Goal: Navigation & Orientation: Find specific page/section

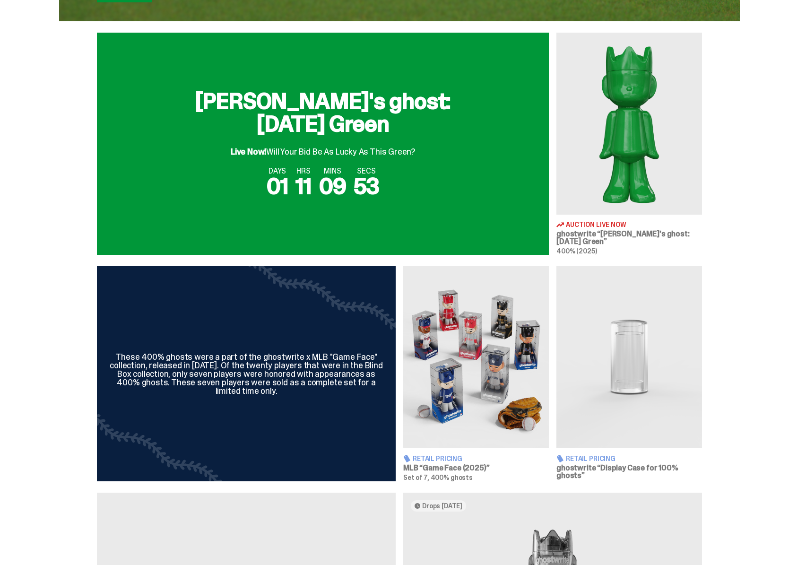
scroll to position [143, 0]
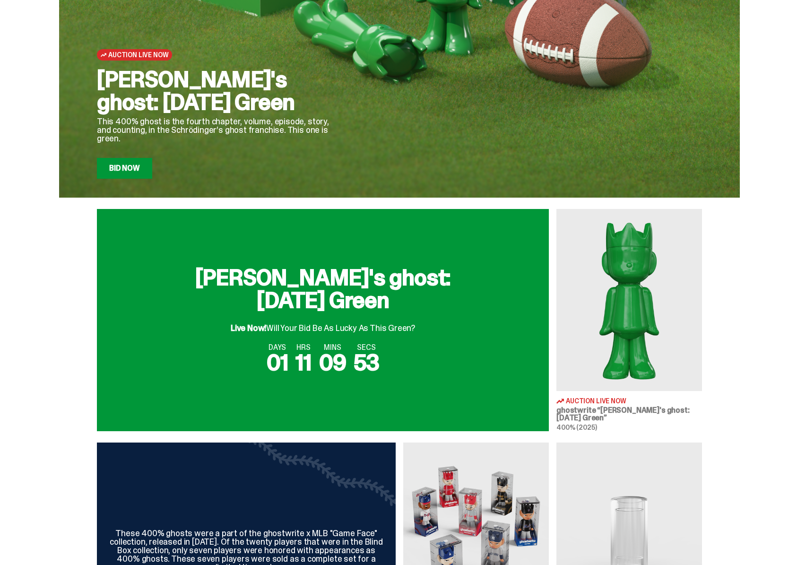
click at [603, 336] on img at bounding box center [629, 300] width 146 height 182
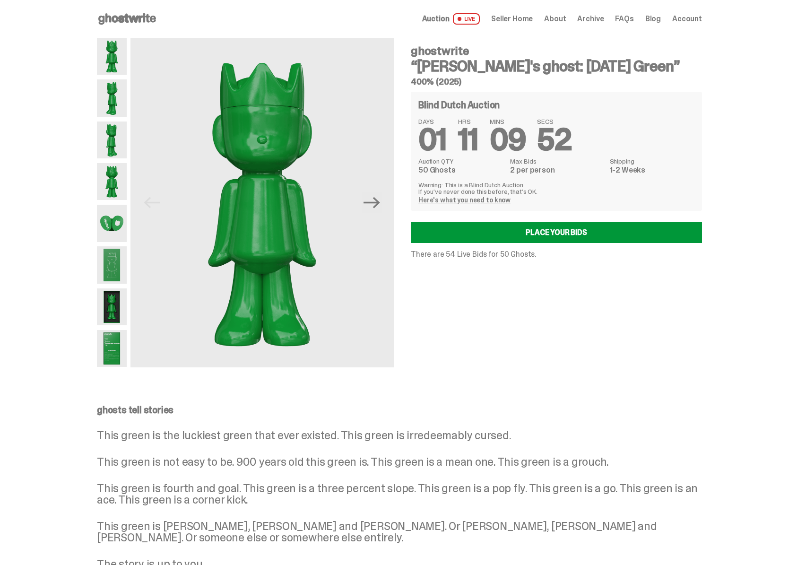
click at [481, 203] on link "Here's what you need to know" at bounding box center [464, 200] width 92 height 9
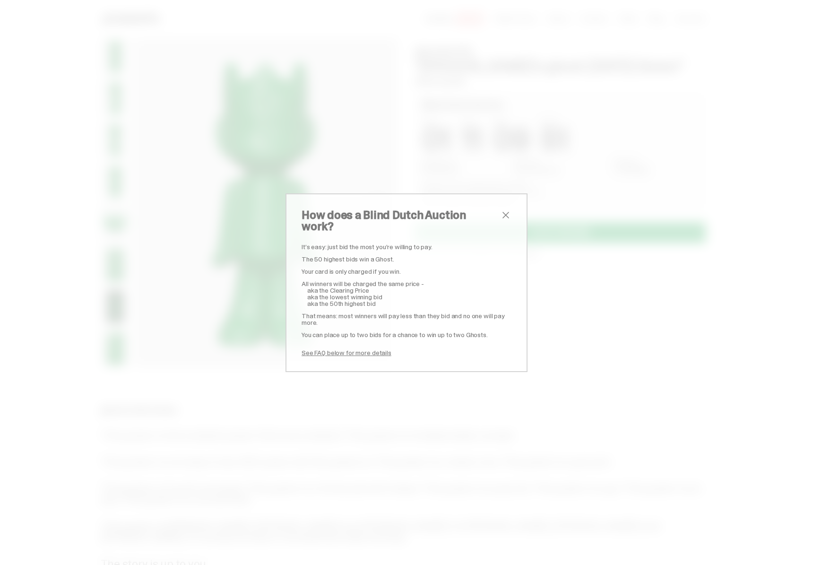
click at [587, 266] on div "How does a Blind Dutch Auction work? It’s easy: just bid the most you’re willin…" at bounding box center [406, 282] width 813 height 565
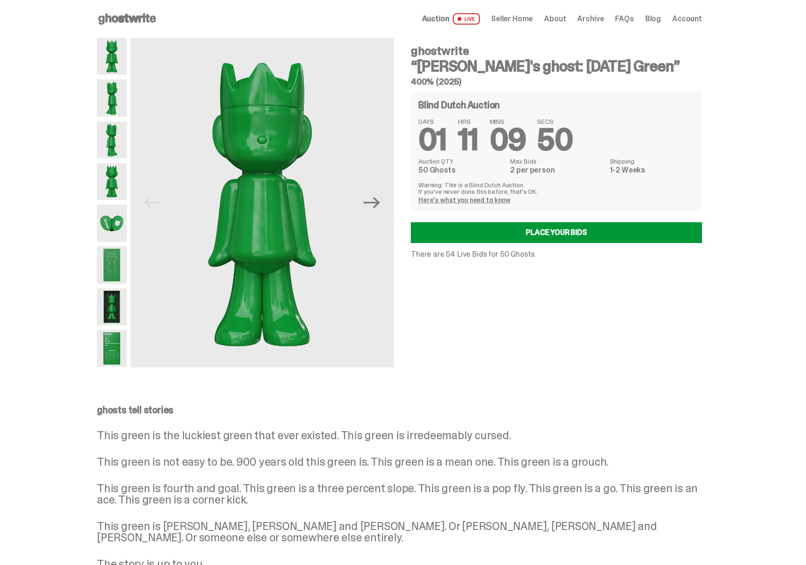
click at [468, 197] on link "Here's what you need to know" at bounding box center [464, 200] width 92 height 9
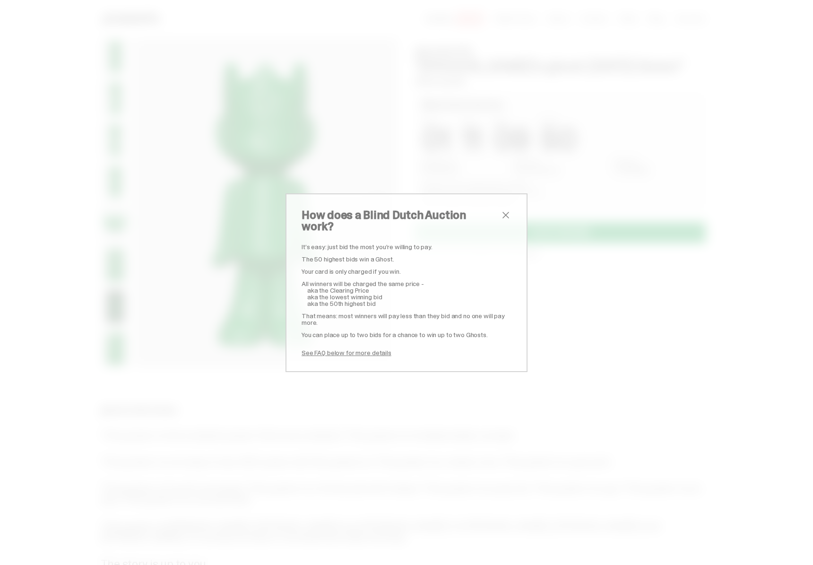
drag, startPoint x: 670, startPoint y: 365, endPoint x: 663, endPoint y: 368, distance: 7.0
click at [670, 365] on div "How does a Blind Dutch Auction work? It’s easy: just bid the most you’re willin…" at bounding box center [406, 282] width 813 height 565
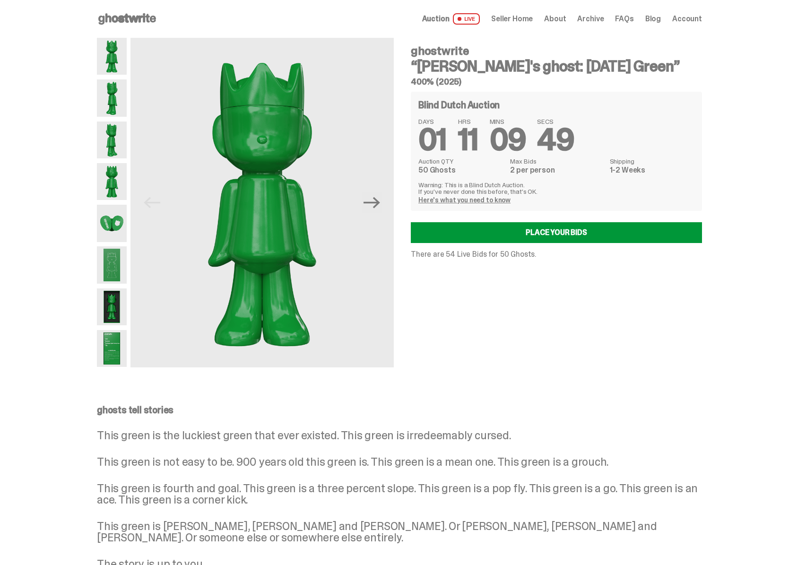
drag, startPoint x: 458, startPoint y: 252, endPoint x: 451, endPoint y: 256, distance: 8.7
click at [458, 252] on p "There are 54 Live Bids for 50 Ghosts." at bounding box center [556, 254] width 291 height 8
click at [451, 256] on p "There are 54 Live Bids for 50 Ghosts." at bounding box center [556, 254] width 291 height 8
click at [445, 19] on span "Auction" at bounding box center [435, 19] width 27 height 8
click at [530, 19] on span "Seller Home" at bounding box center [512, 19] width 42 height 8
